Goal: Find specific page/section: Find specific page/section

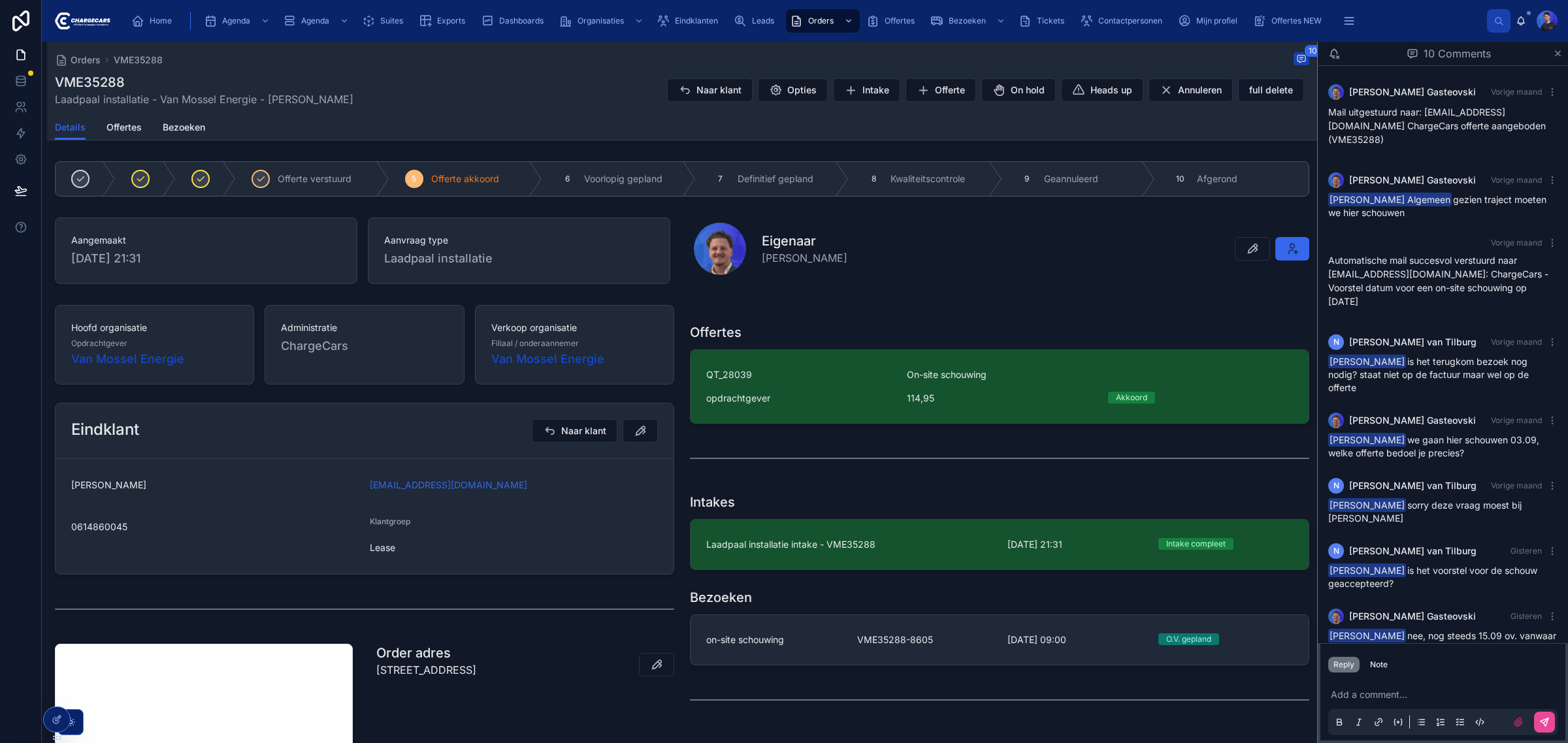
scroll to position [159, 0]
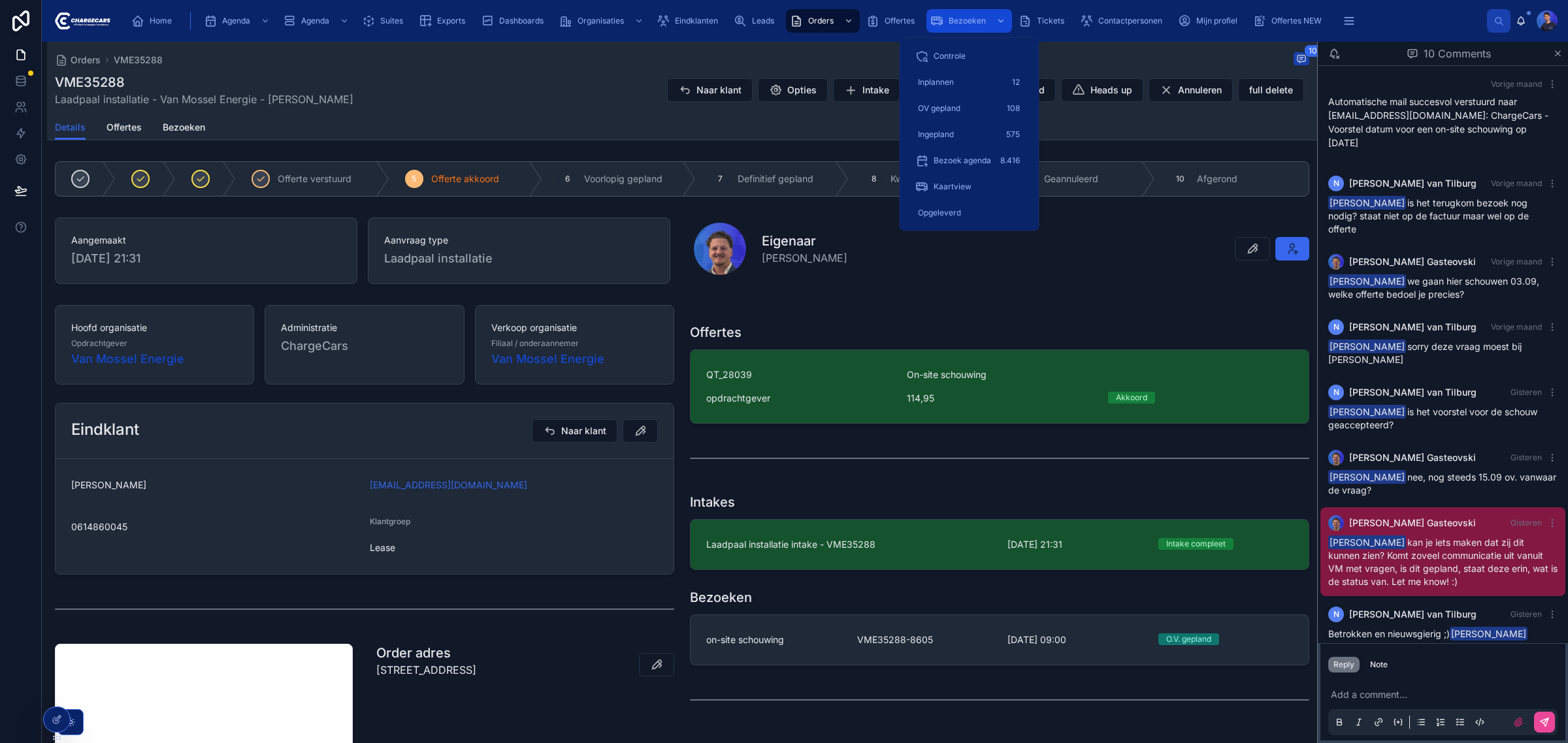
click at [950, 19] on span "Bezoeken" at bounding box center [967, 20] width 37 height 10
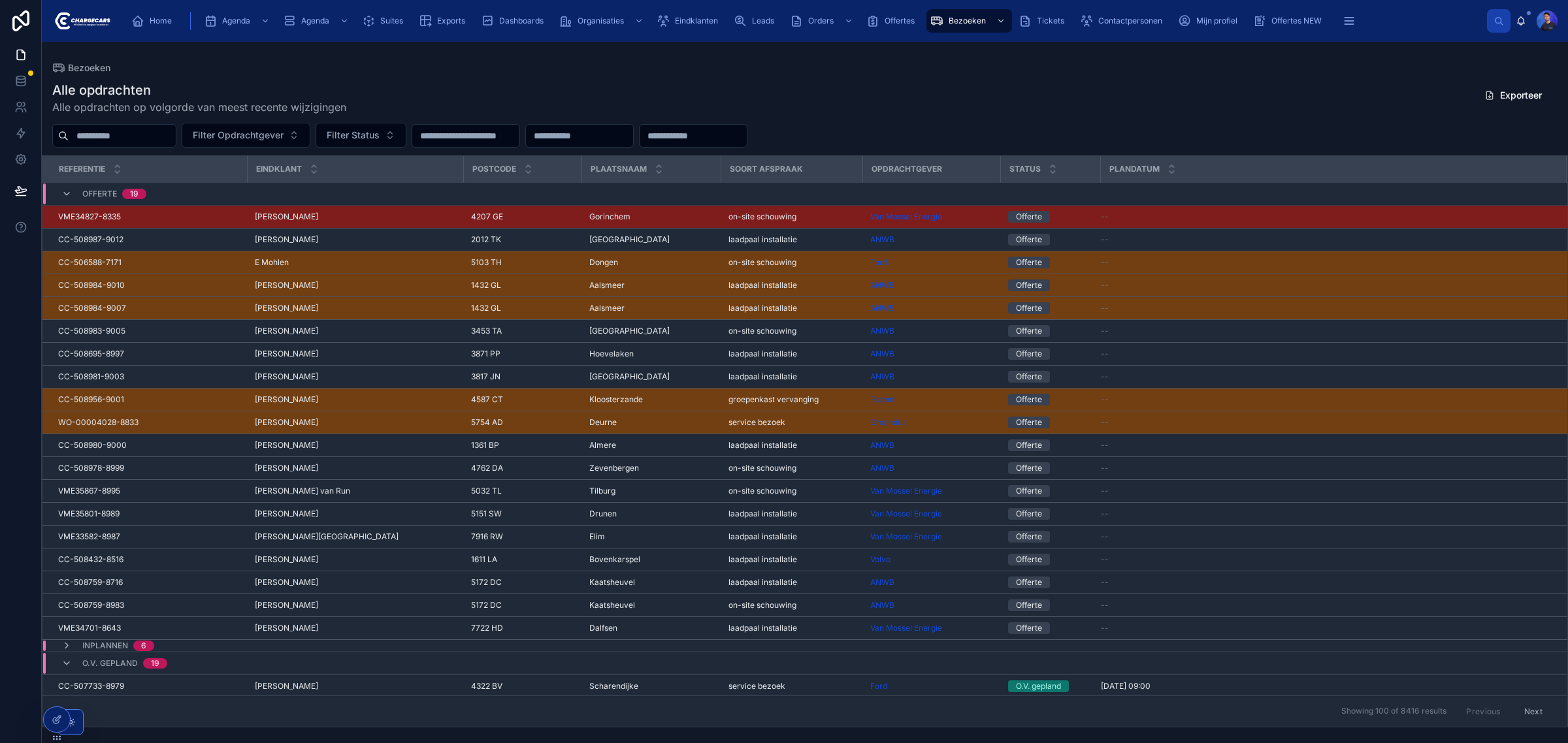
click at [171, 132] on input "text" at bounding box center [122, 136] width 107 height 19
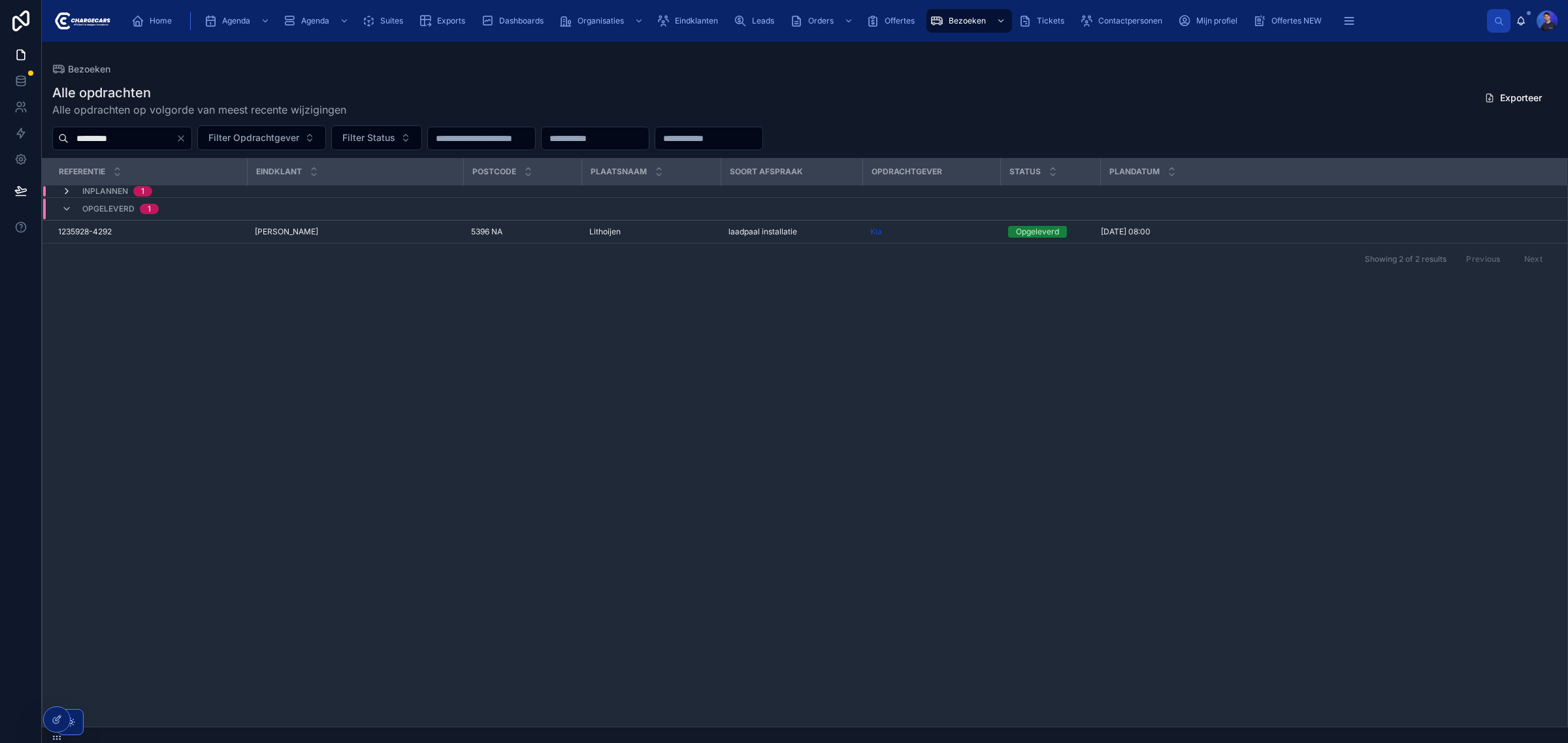
type input "*********"
click at [63, 189] on icon at bounding box center [66, 191] width 10 height 10
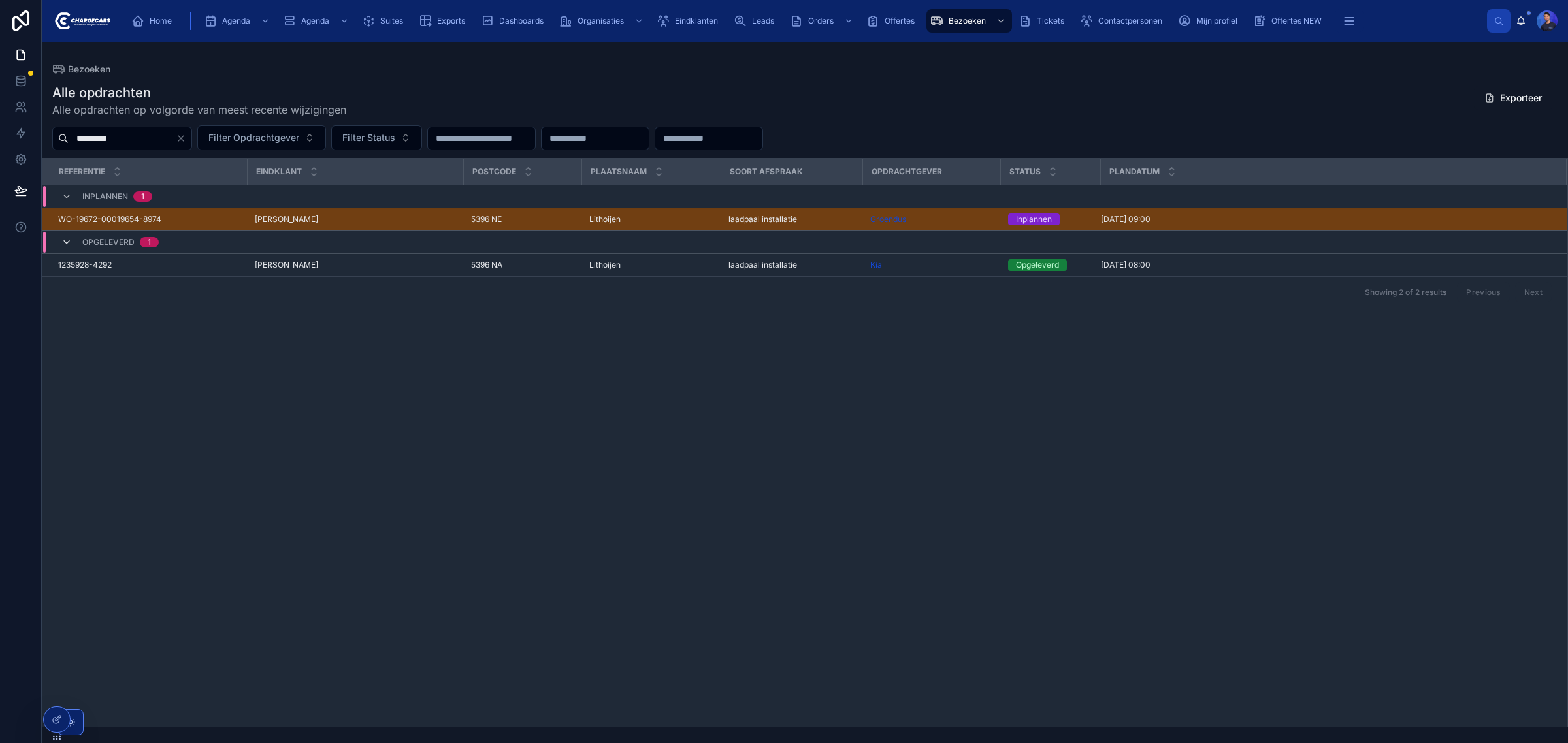
click at [70, 239] on icon at bounding box center [66, 242] width 10 height 10
click at [66, 239] on icon at bounding box center [66, 237] width 10 height 10
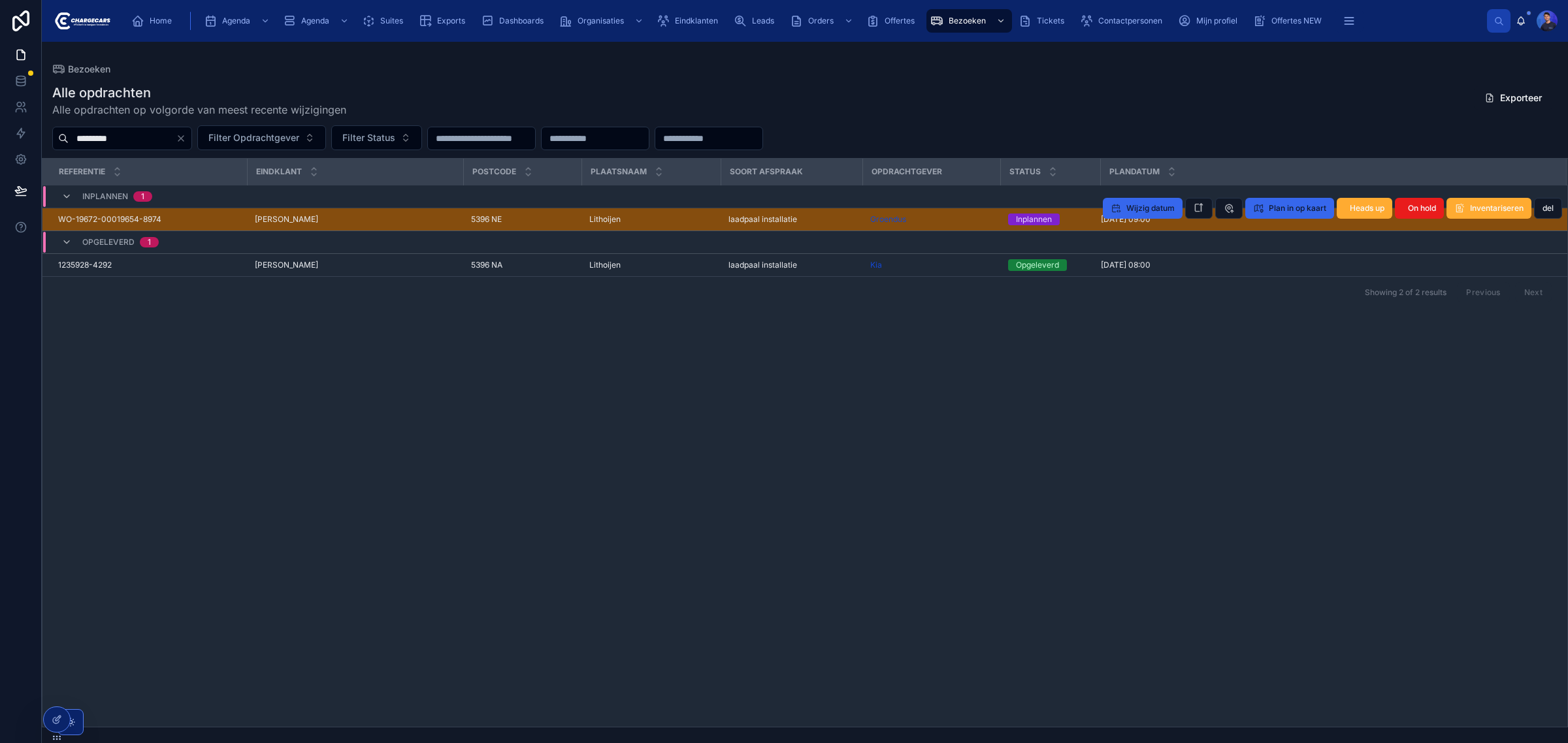
click at [964, 219] on div "Groendus" at bounding box center [931, 219] width 122 height 10
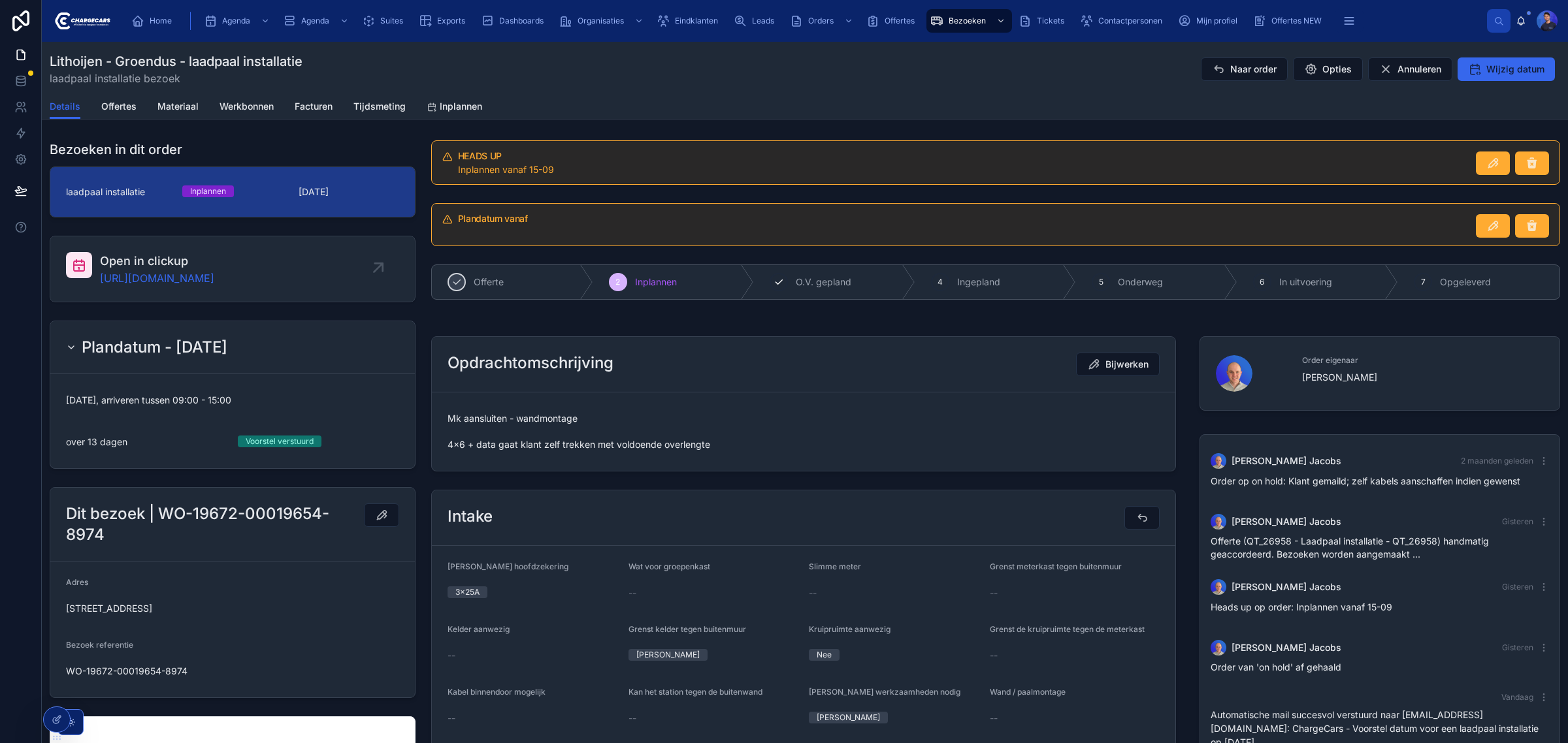
click at [834, 283] on span "O.V. gepland" at bounding box center [823, 282] width 55 height 13
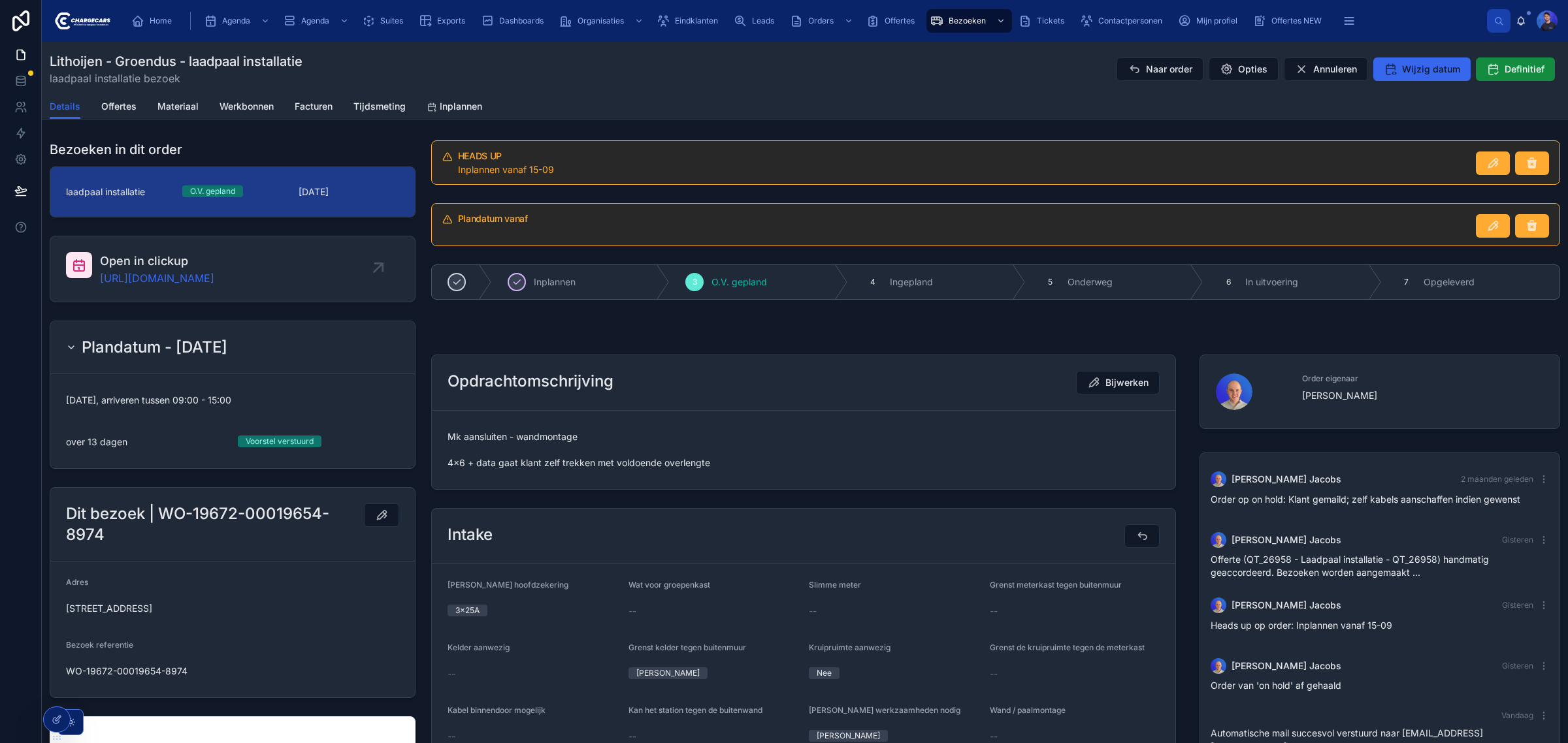
click at [690, 341] on div at bounding box center [995, 336] width 1144 height 10
click at [416, 142] on div "Bezoeken in dit order laadpaal installatie O.V. gepland [DATE]" at bounding box center [232, 178] width 381 height 87
click at [623, 335] on div at bounding box center [995, 336] width 1144 height 10
click at [1136, 72] on button "Naar order" at bounding box center [1159, 70] width 87 height 24
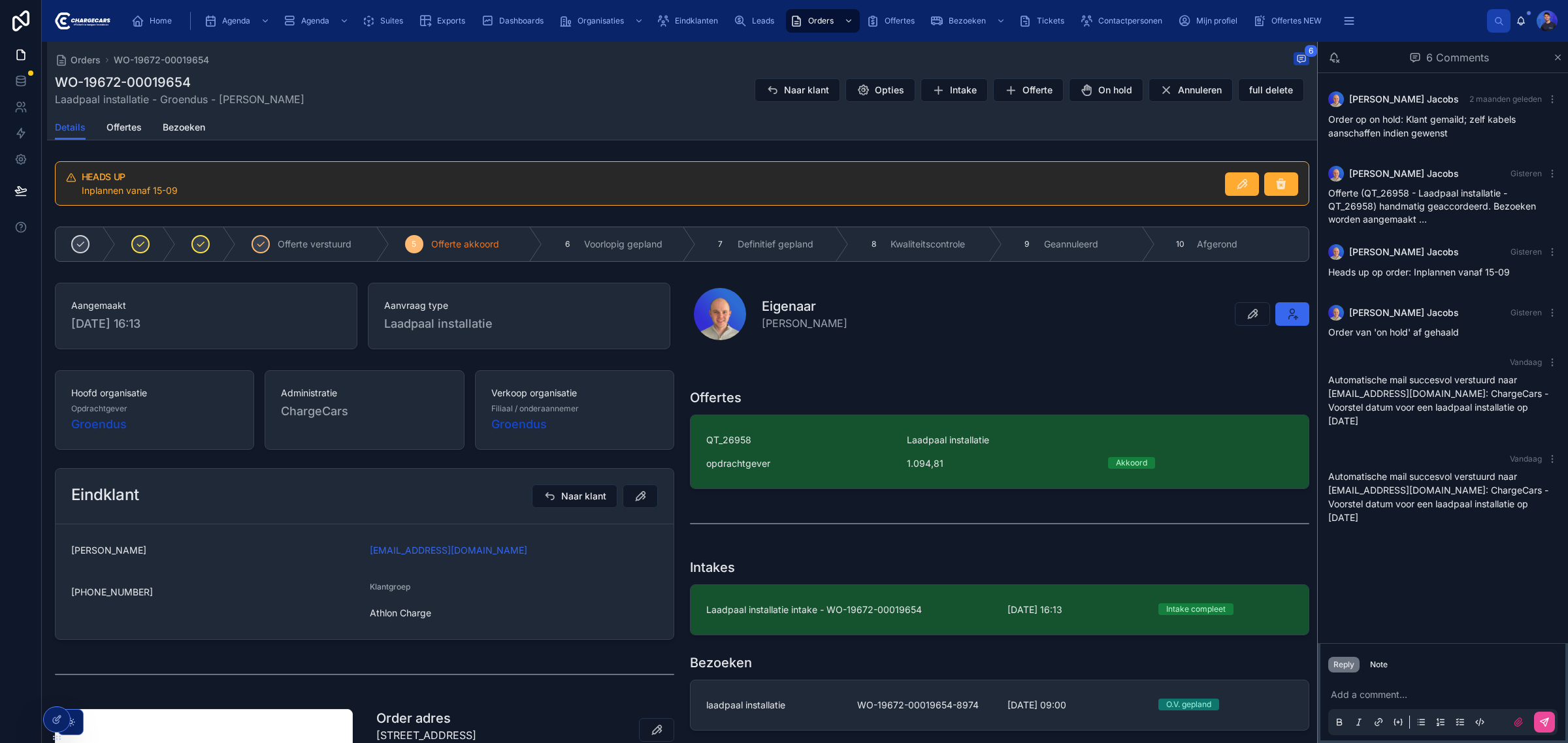
click at [632, 149] on div "Orders WO-19672-00019654 6 WO-19672-00019654 Laadpaal installatie - Groendus - …" at bounding box center [681, 577] width 1270 height 1071
